Goal: Find contact information: Find contact information

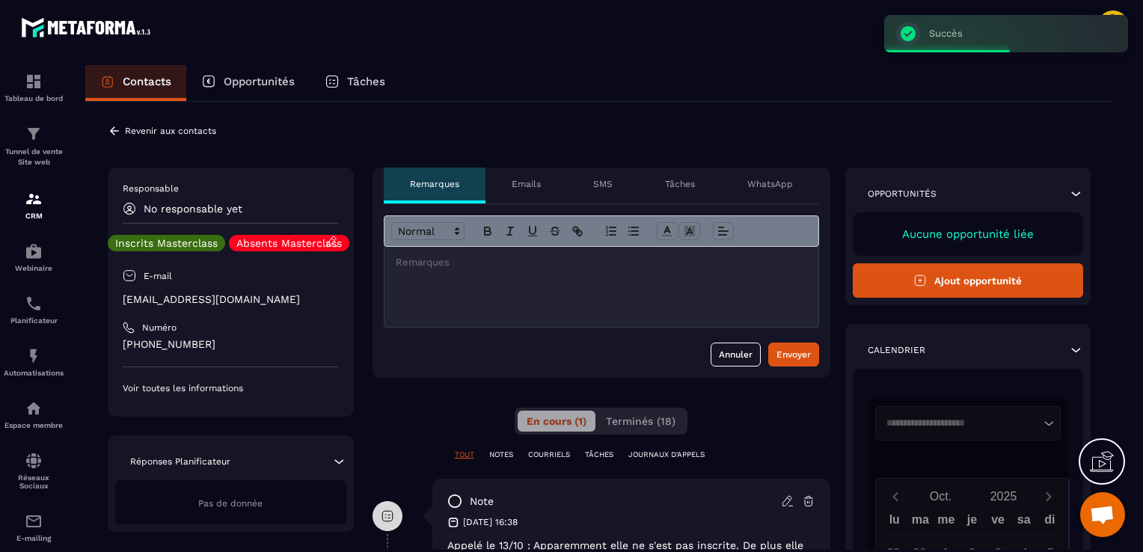
scroll to position [59, 0]
click at [112, 131] on icon at bounding box center [114, 130] width 13 height 13
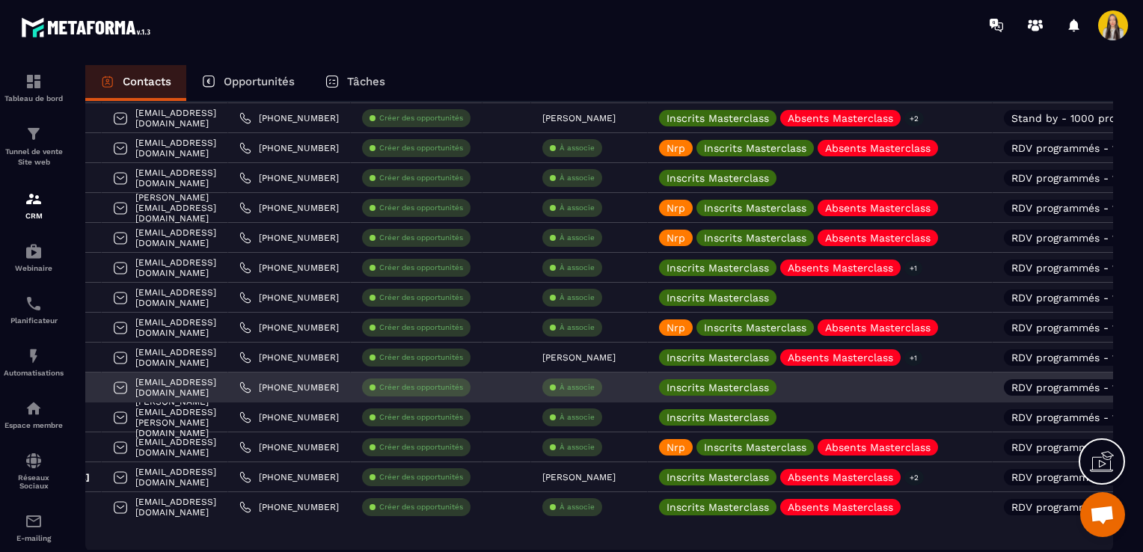
scroll to position [1076, 0]
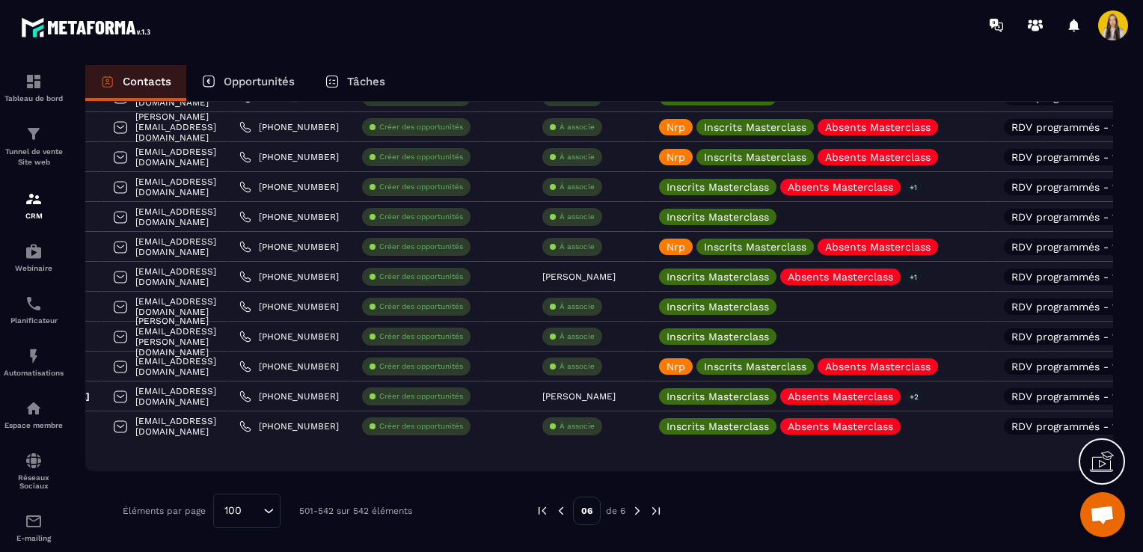
click at [563, 514] on img at bounding box center [560, 510] width 13 height 13
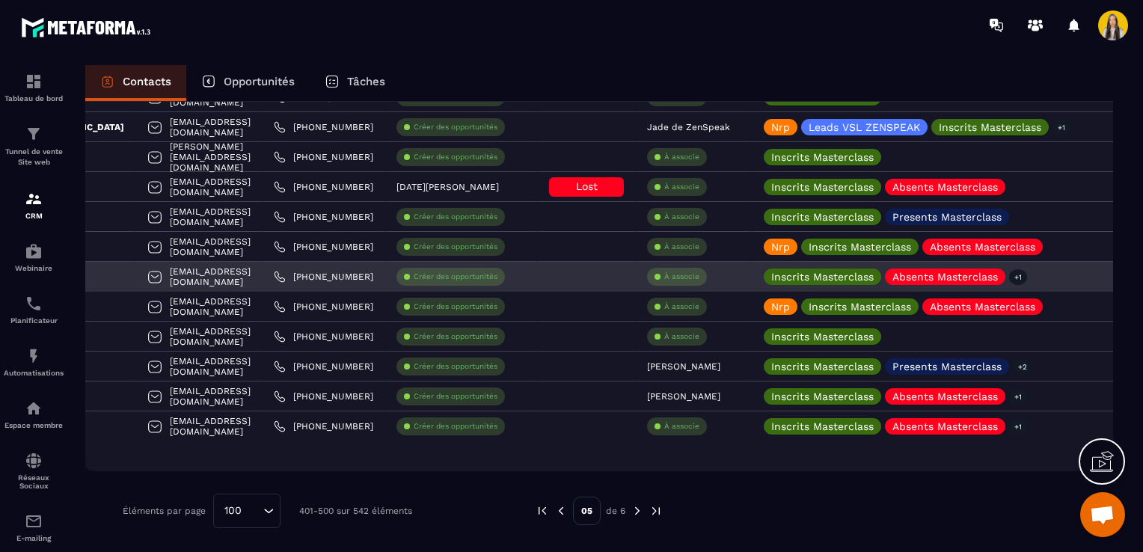
scroll to position [0, 0]
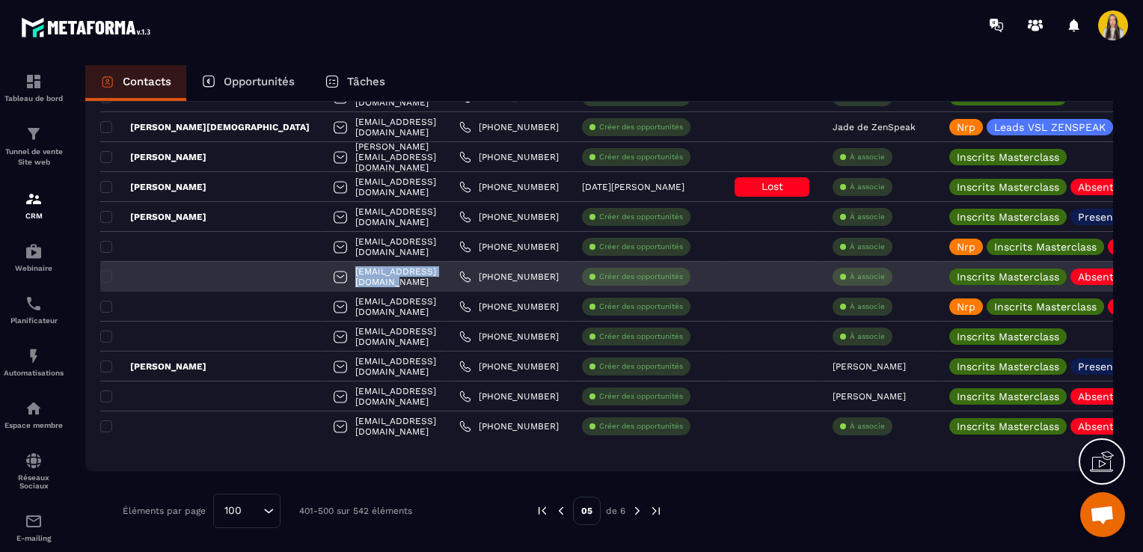
drag, startPoint x: 269, startPoint y: 272, endPoint x: 433, endPoint y: 269, distance: 163.9
click at [433, 269] on div "[EMAIL_ADDRESS][DOMAIN_NAME]" at bounding box center [385, 277] width 126 height 30
copy p "[EMAIL_ADDRESS][DOMAIN_NAME]"
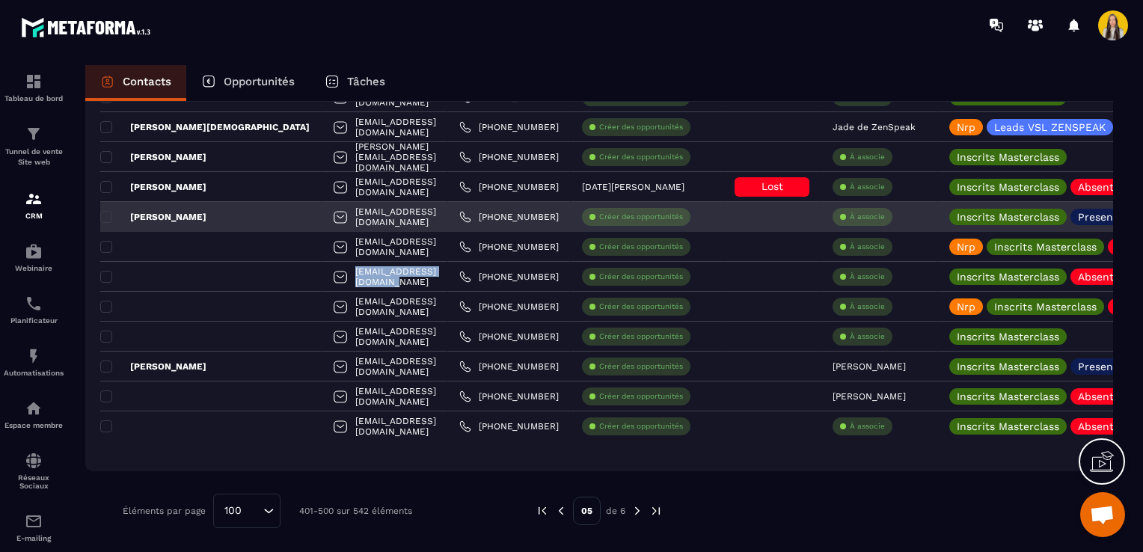
copy p "[EMAIL_ADDRESS][DOMAIN_NAME]"
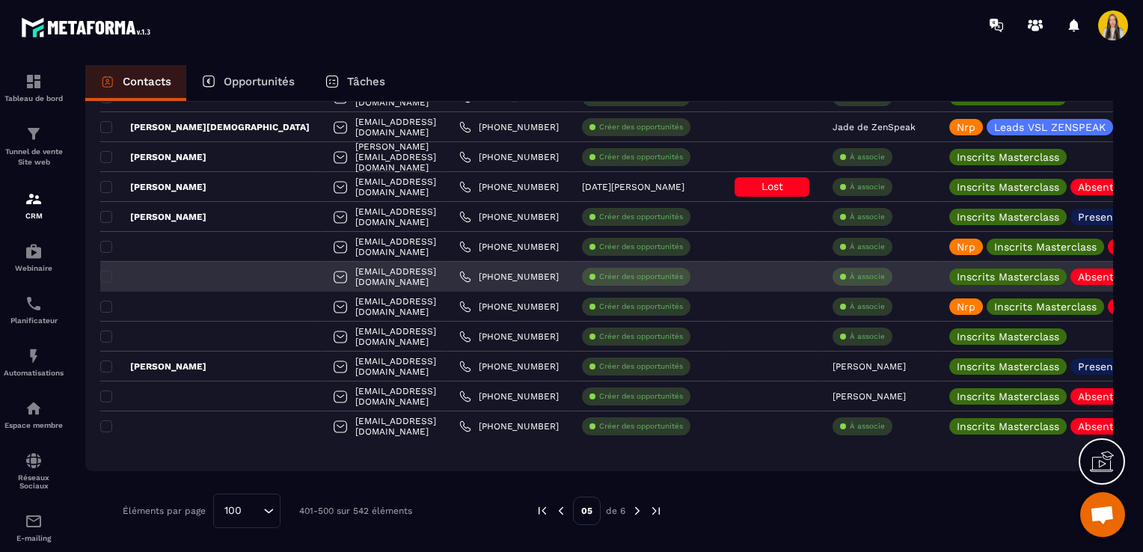
click at [179, 280] on div at bounding box center [210, 277] width 221 height 30
